Goal: Task Accomplishment & Management: Manage account settings

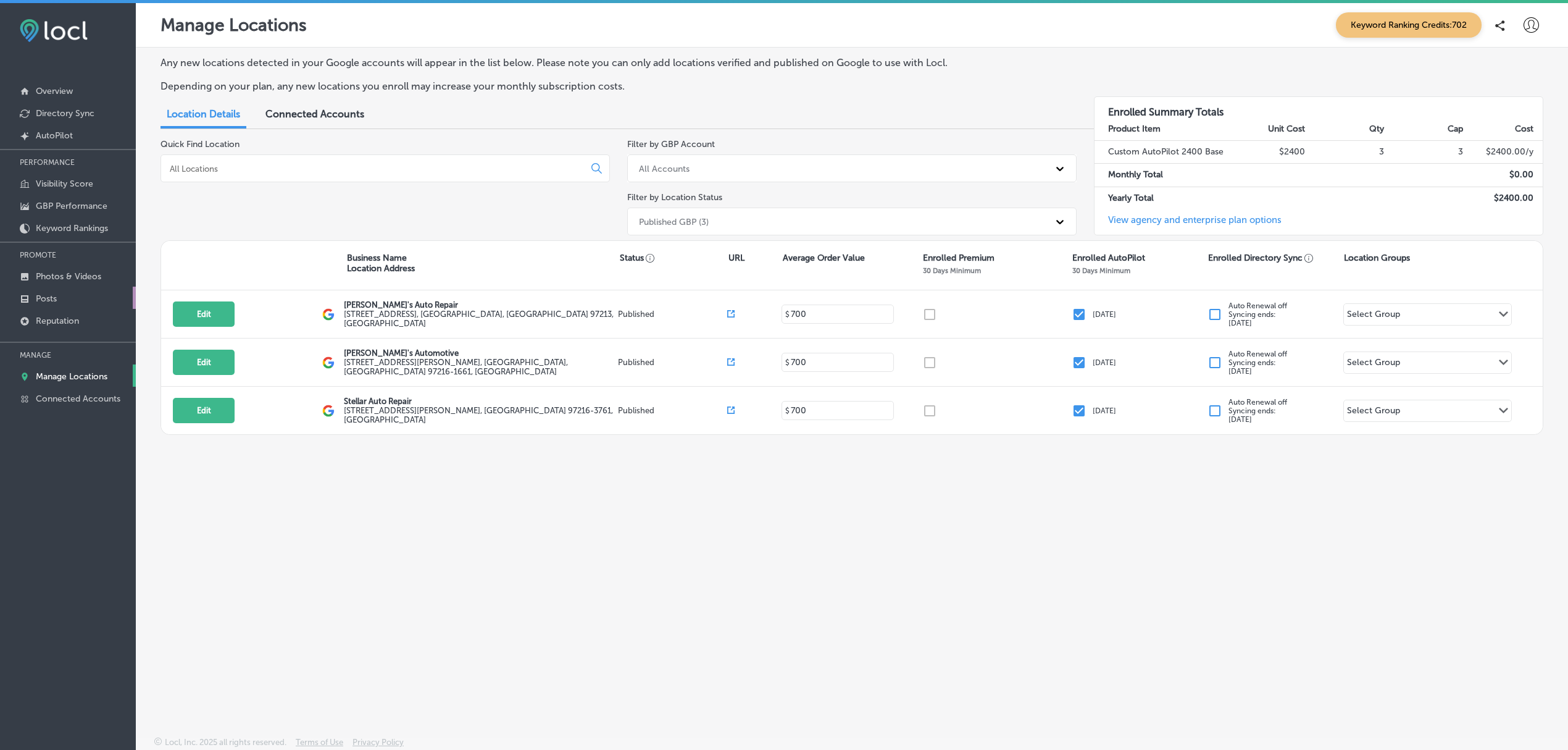
click at [71, 297] on link "Posts" at bounding box center [68, 297] width 136 height 22
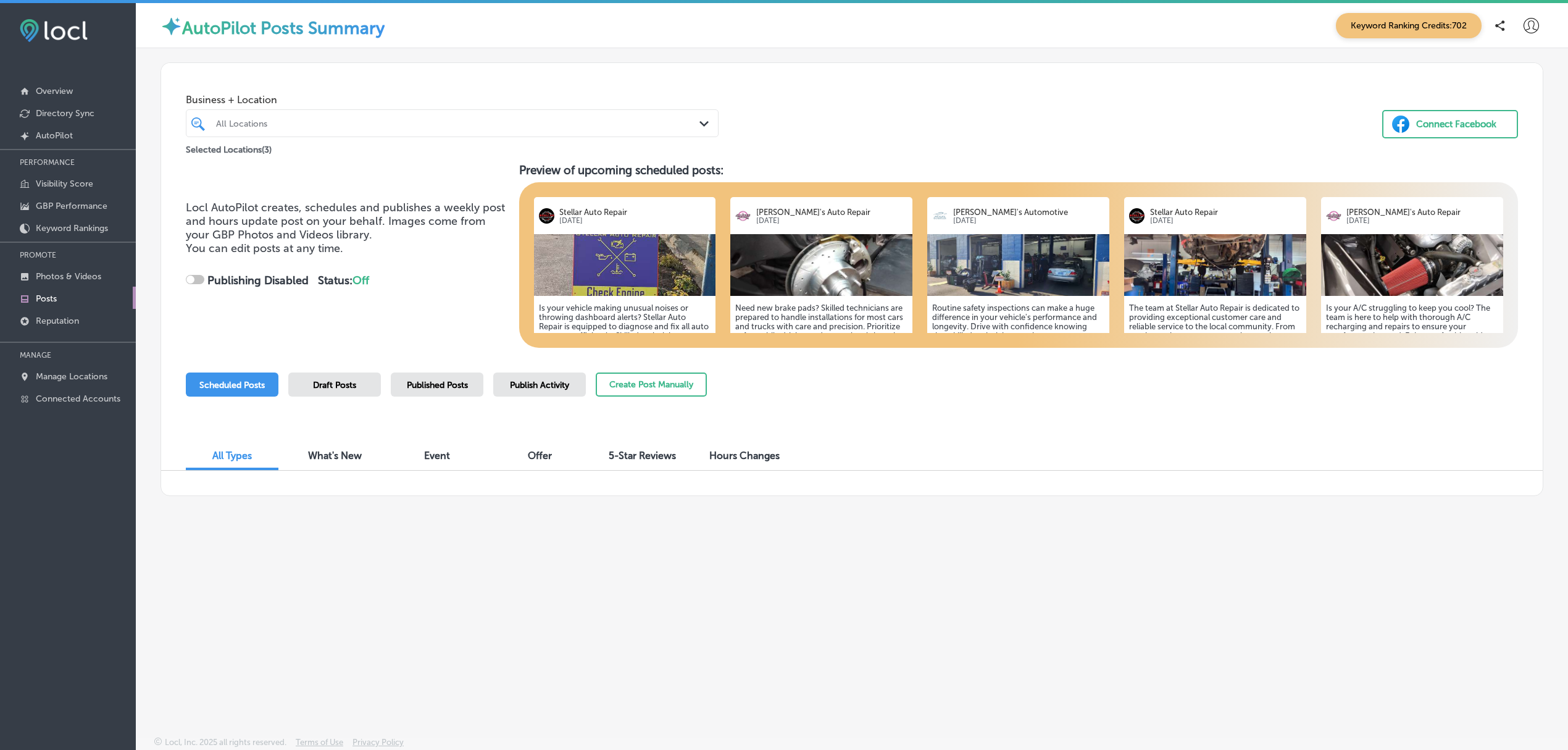
checkbox input "true"
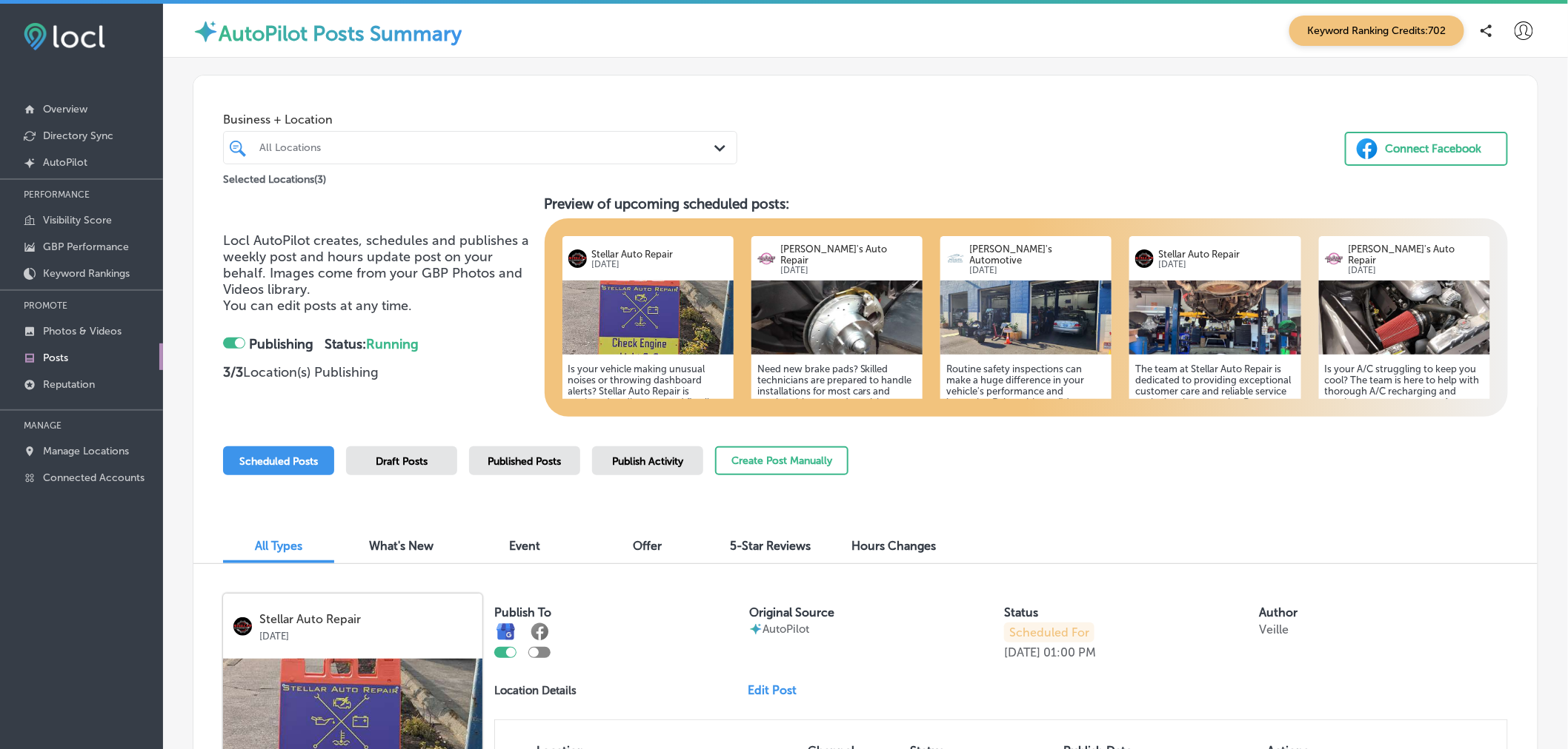
drag, startPoint x: 1778, startPoint y: 1, endPoint x: 1179, endPoint y: 98, distance: 606.8
click at [1179, 98] on div "Business + Location All Locations Path Created with Sketch. Selected Locations …" at bounding box center [866, 132] width 1344 height 112
click at [1524, 151] on div "Business + Location All Locations Path Created with Sketch. Selected Locations …" at bounding box center [866, 132] width 1344 height 112
